Goal: Transaction & Acquisition: Download file/media

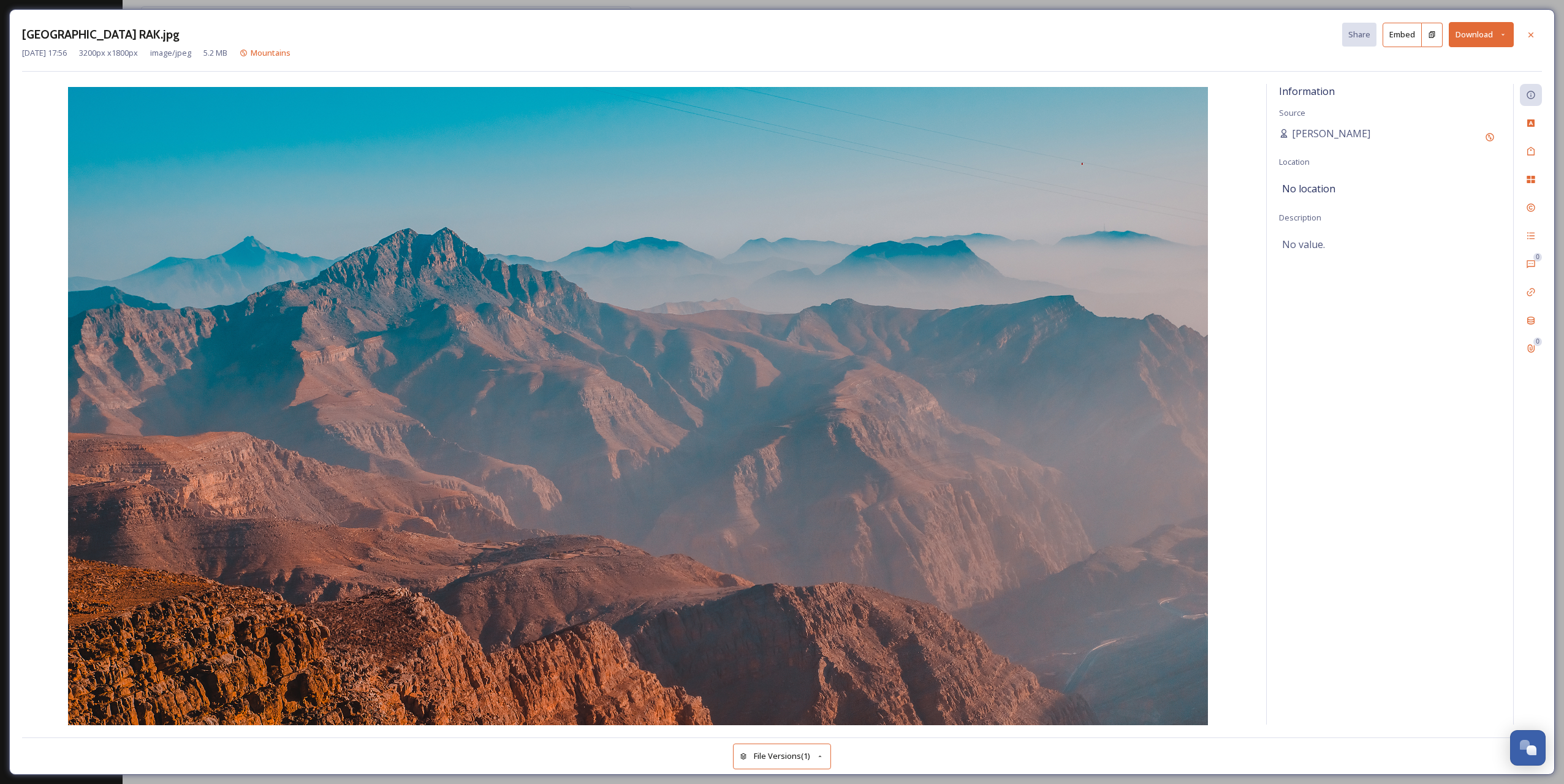
click at [1505, 34] on icon at bounding box center [1503, 35] width 8 height 8
click at [1460, 90] on span "Download Large (2000 x 1125)" at bounding box center [1445, 87] width 108 height 12
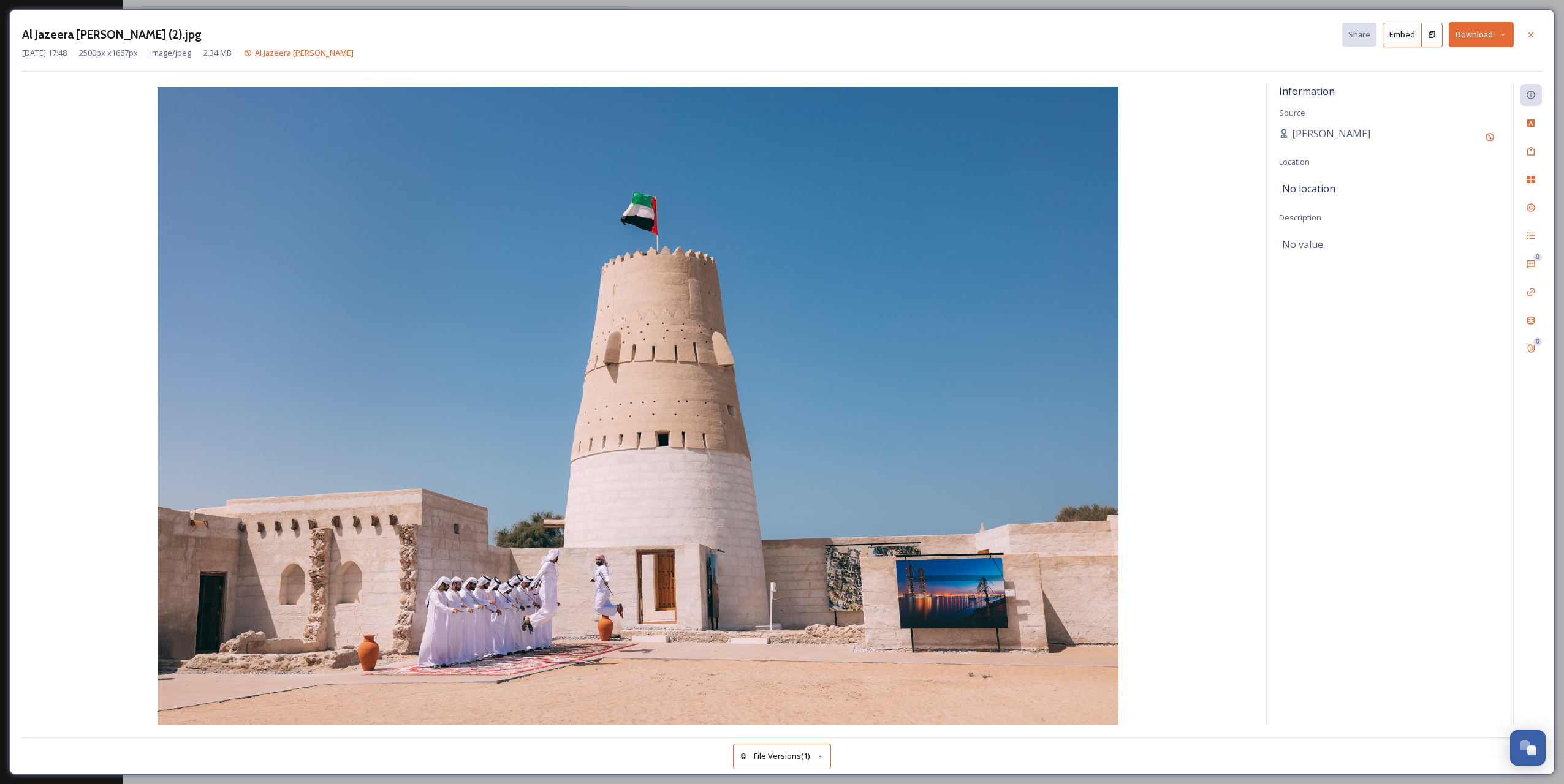
drag, startPoint x: 674, startPoint y: 454, endPoint x: 1166, endPoint y: 495, distance: 493.7
click at [1166, 495] on img at bounding box center [638, 406] width 1232 height 641
click at [1502, 38] on icon at bounding box center [1503, 35] width 8 height 8
click at [1445, 64] on span "Download Original (2500 x 1667)" at bounding box center [1449, 63] width 116 height 12
